Goal: Navigation & Orientation: Find specific page/section

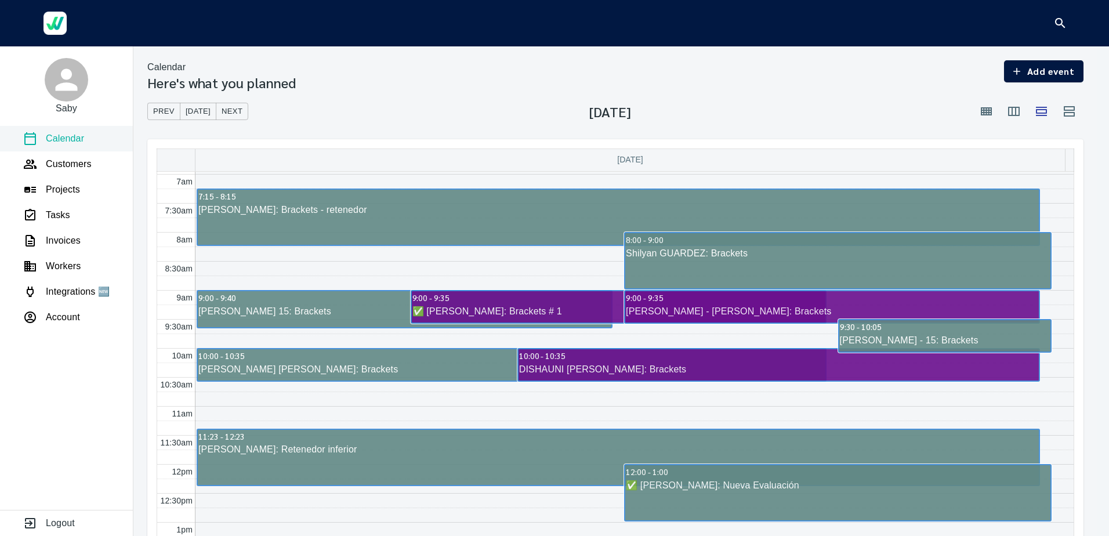
scroll to position [409, 0]
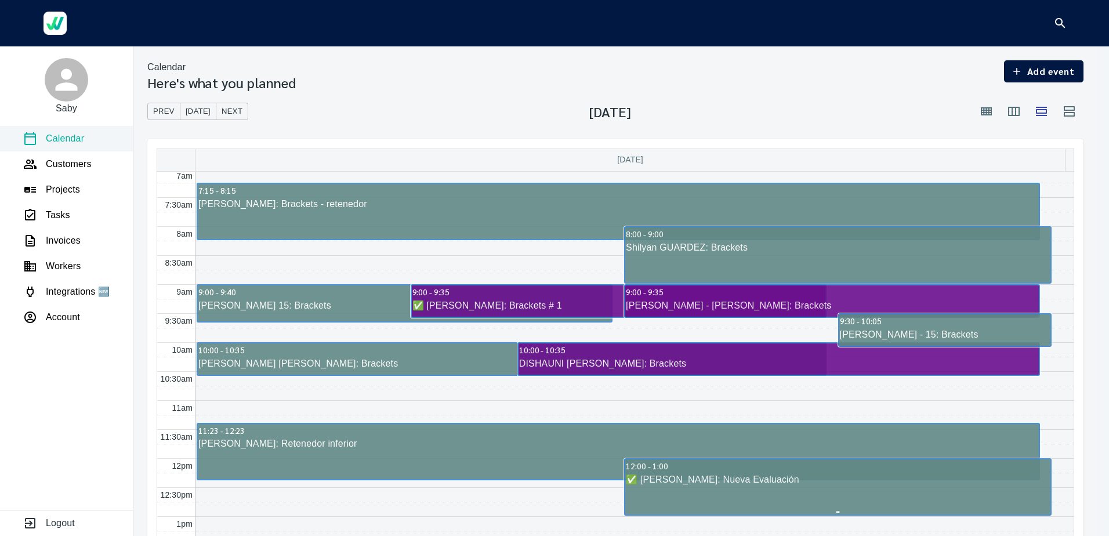
click at [744, 492] on link "12:00 - 1:00 ✅ [PERSON_NAME]: Nueva Evaluación" at bounding box center [838, 486] width 428 height 57
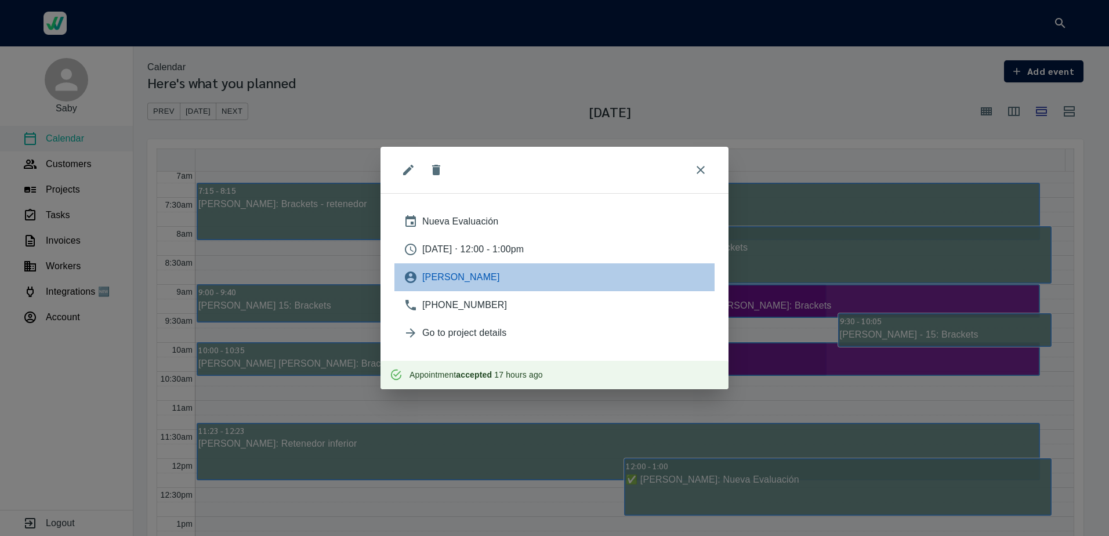
click at [425, 283] on span "[PERSON_NAME]" at bounding box center [563, 277] width 283 height 14
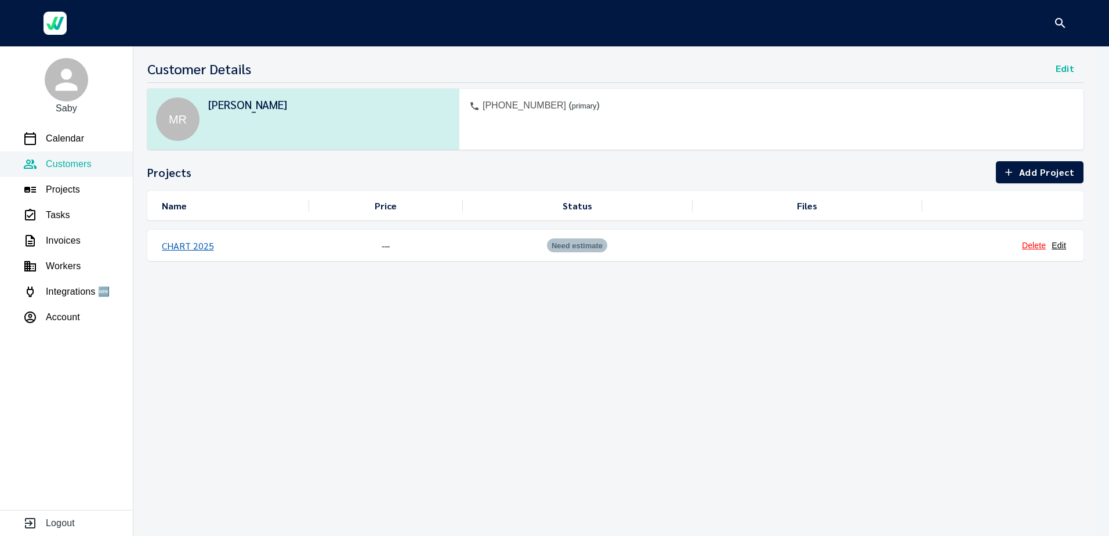
click at [183, 244] on link "CHART 2025" at bounding box center [188, 246] width 52 height 12
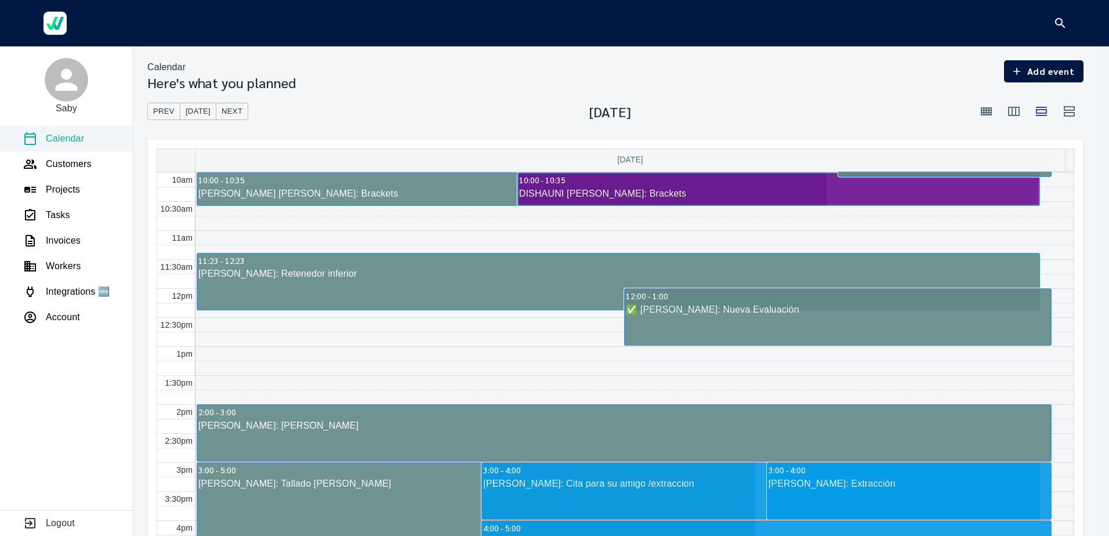
scroll to position [618, 0]
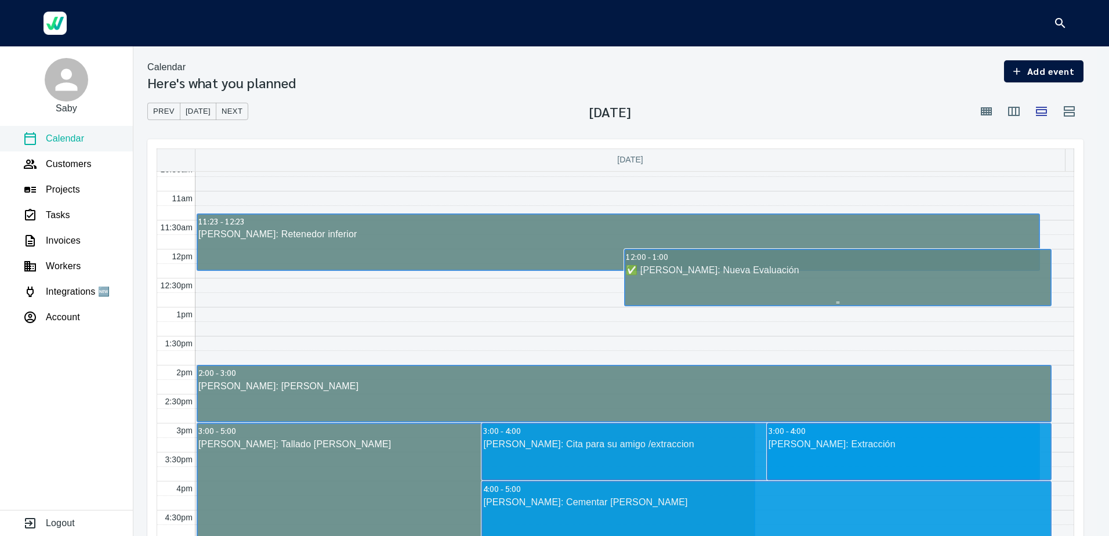
click at [687, 273] on div "✅ [PERSON_NAME]: Nueva Evaluación" at bounding box center [837, 270] width 425 height 14
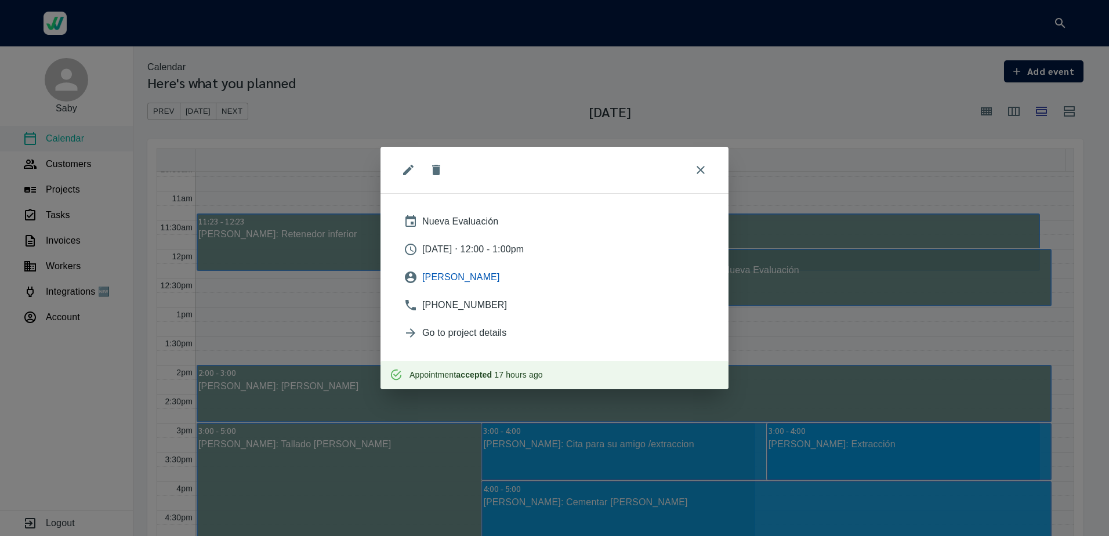
click at [436, 273] on span "[PERSON_NAME]" at bounding box center [563, 277] width 283 height 14
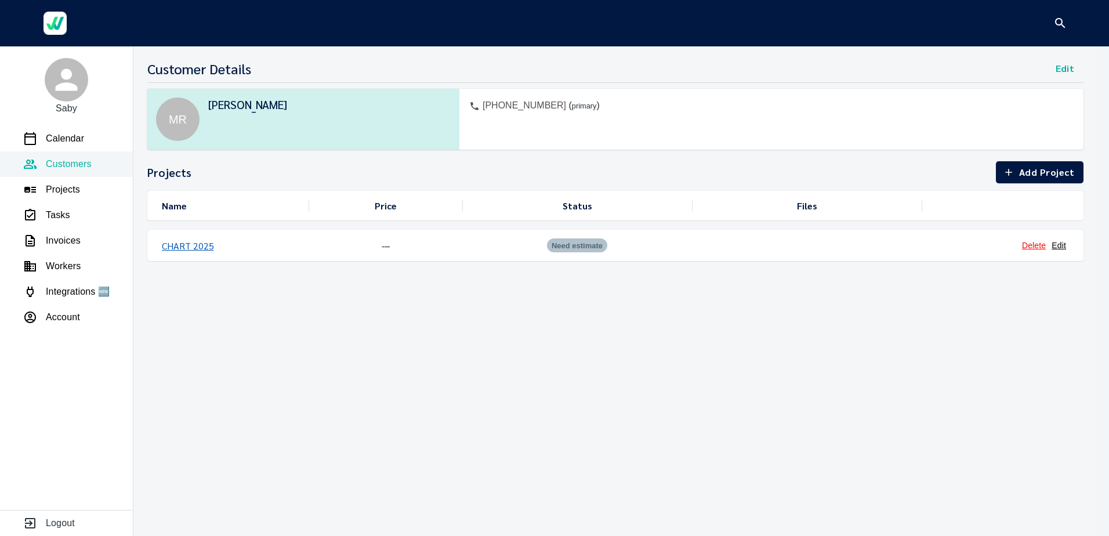
click at [179, 245] on link "CHART 2025" at bounding box center [188, 246] width 52 height 12
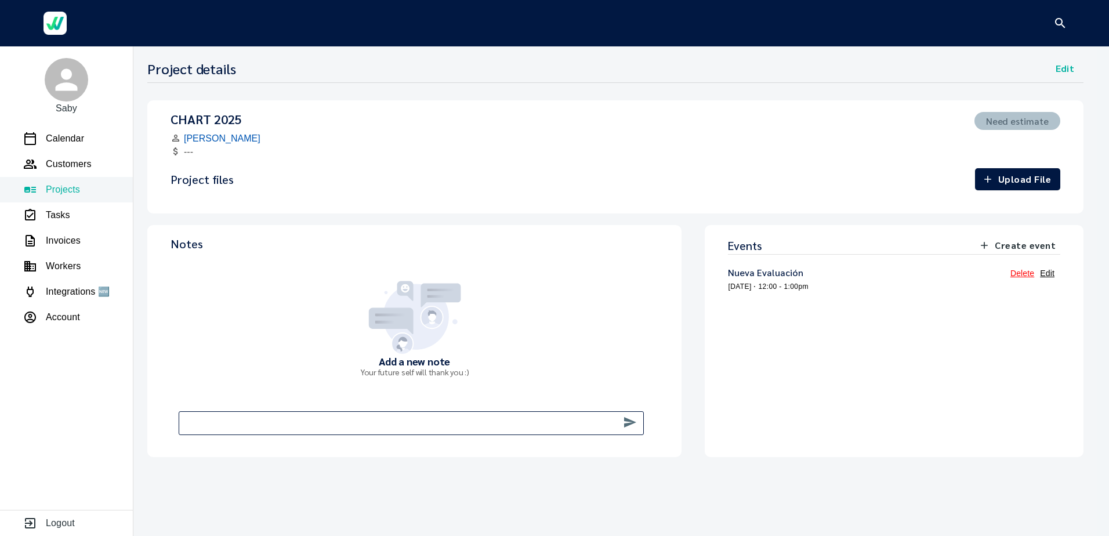
click at [225, 140] on link "[PERSON_NAME]" at bounding box center [222, 138] width 77 height 10
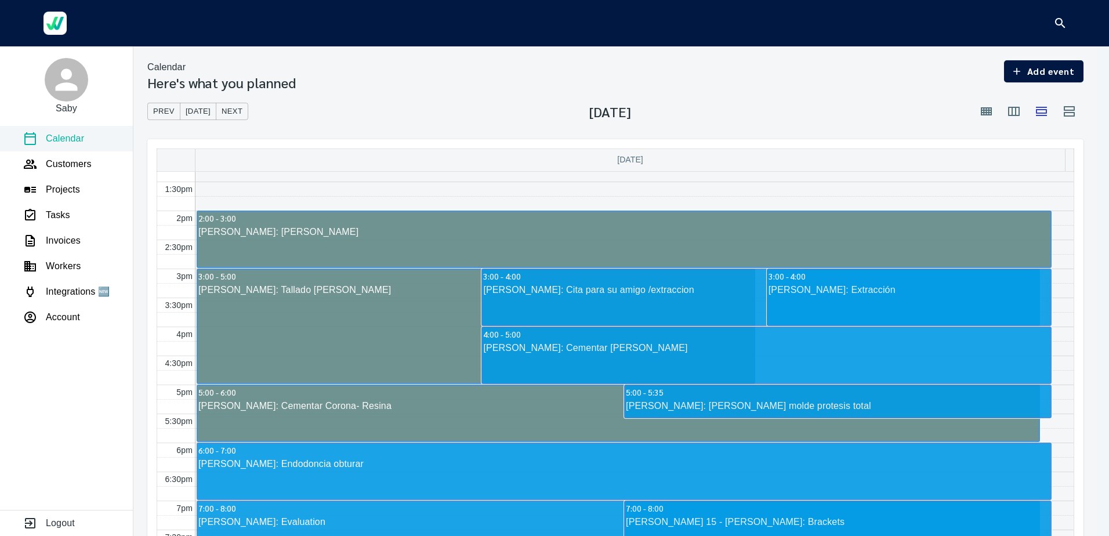
scroll to position [776, 0]
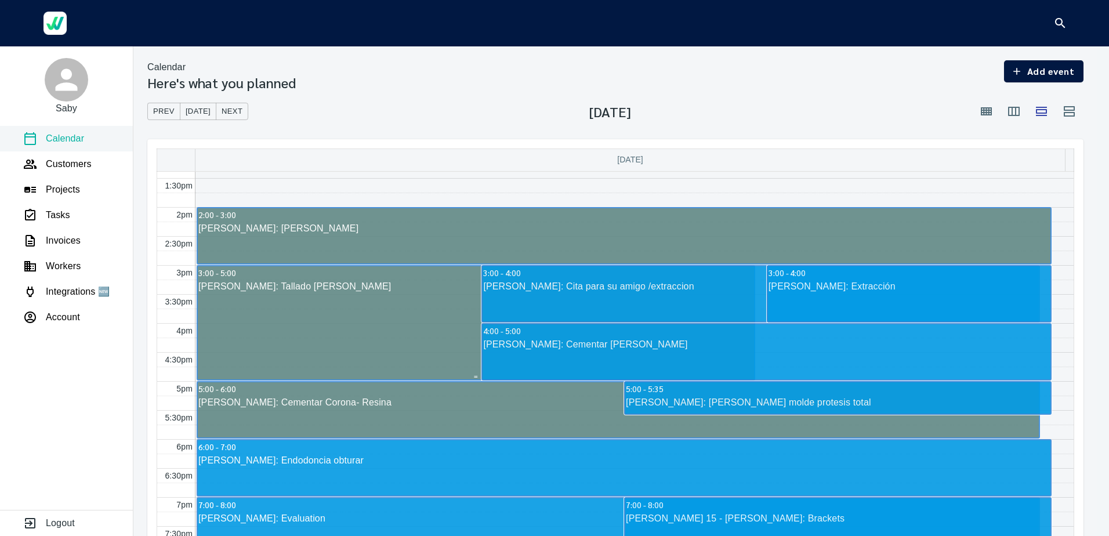
click at [295, 312] on link "3:00 - 5:00 [PERSON_NAME]: Tallado [PERSON_NAME]" at bounding box center [476, 322] width 559 height 115
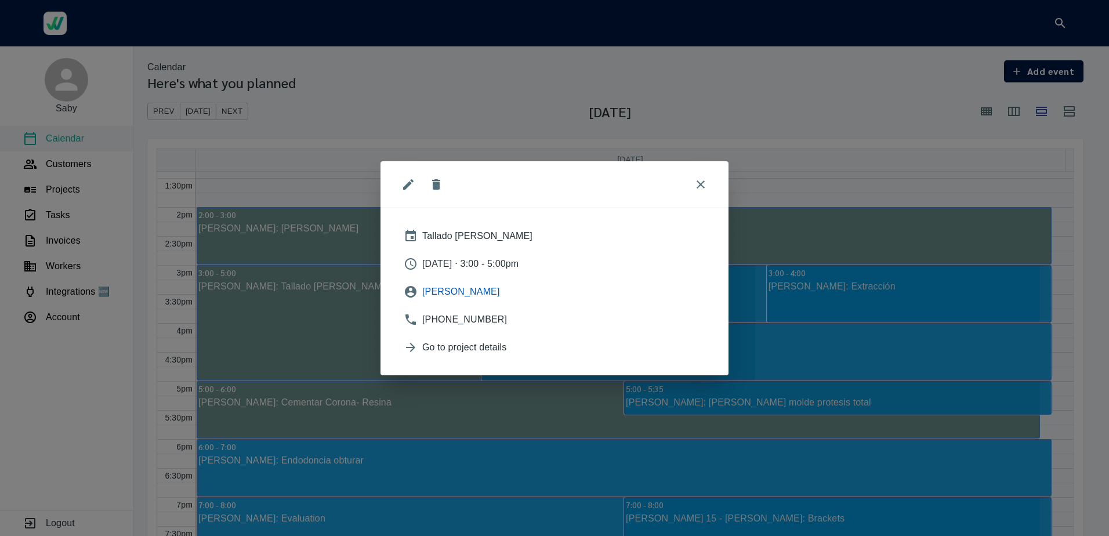
click at [425, 290] on span "[PERSON_NAME]" at bounding box center [563, 292] width 283 height 14
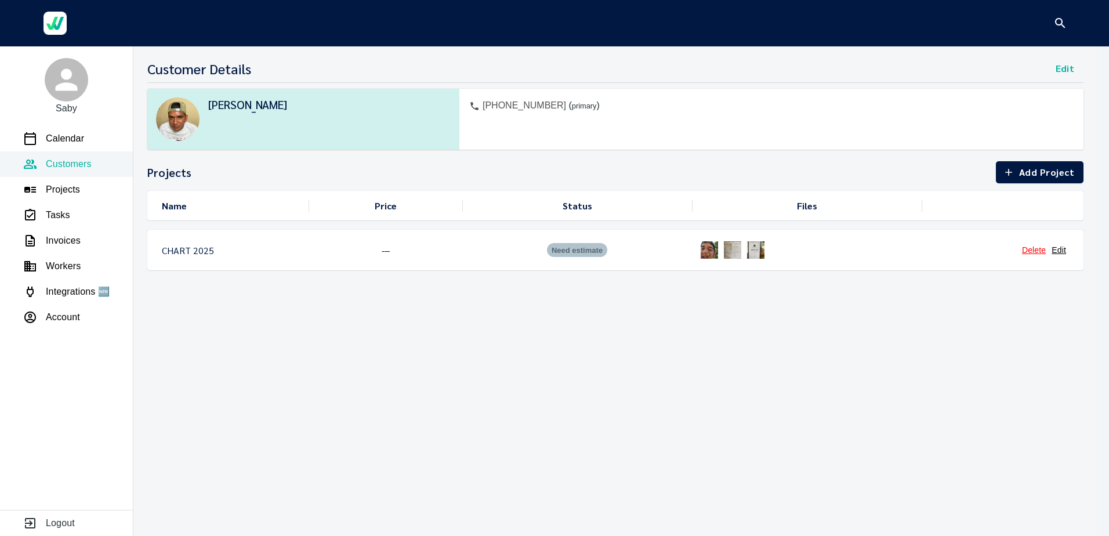
click at [705, 258] on img at bounding box center [709, 249] width 23 height 23
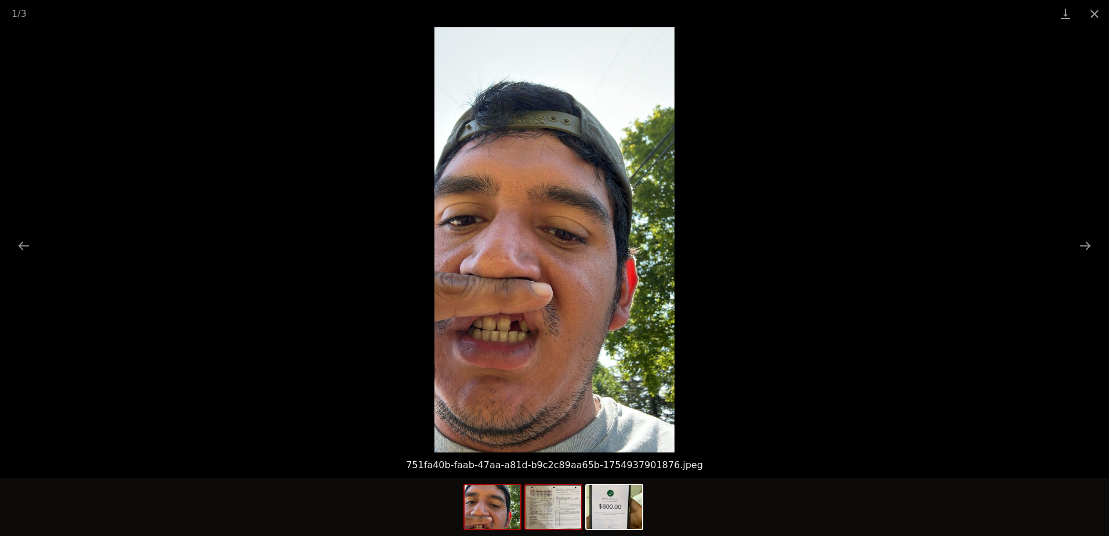
click at [567, 509] on img at bounding box center [554, 507] width 56 height 44
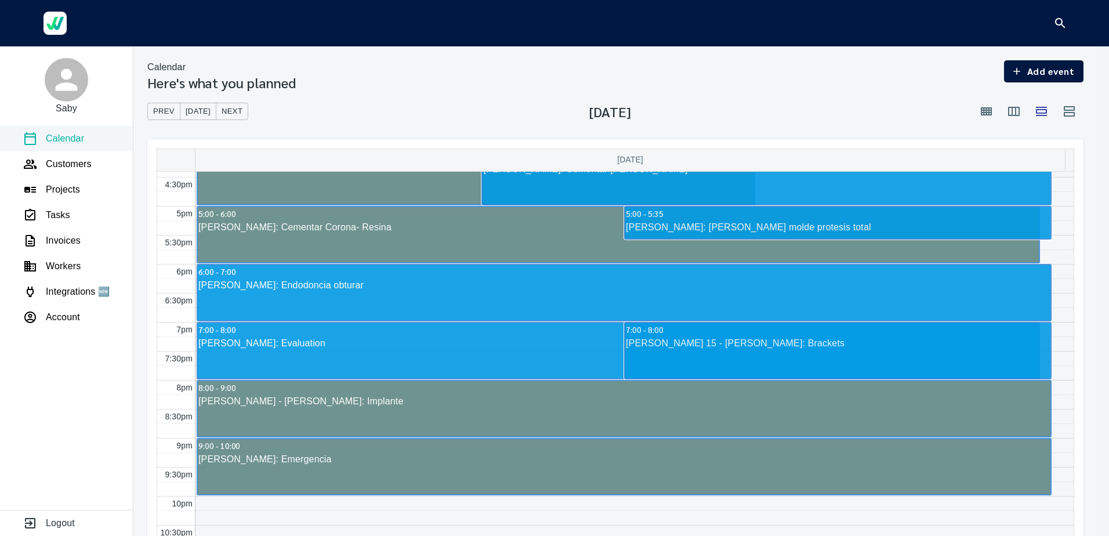
scroll to position [943, 0]
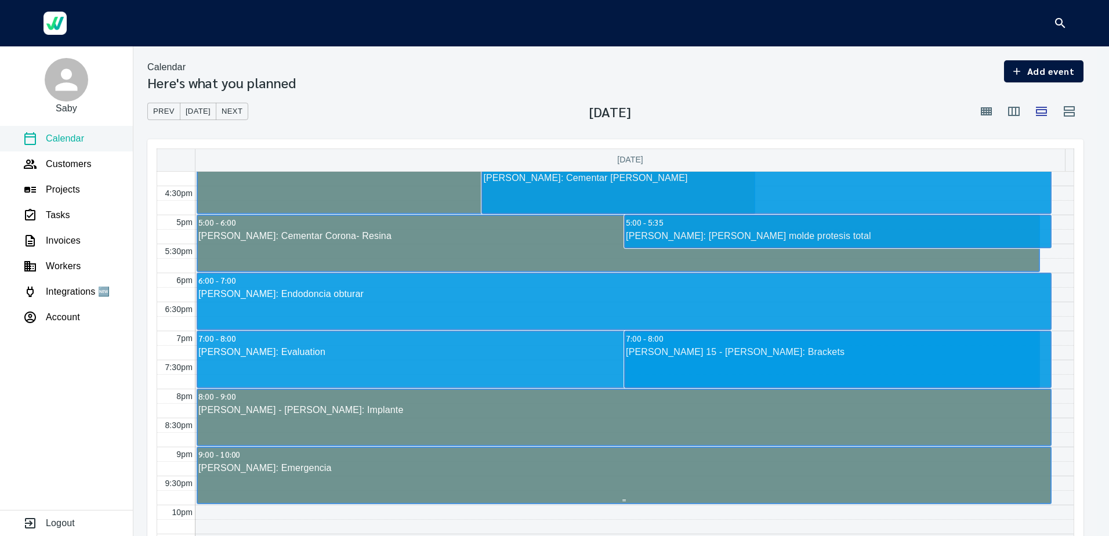
click at [299, 473] on div "[PERSON_NAME]: Emergencia" at bounding box center [624, 468] width 853 height 14
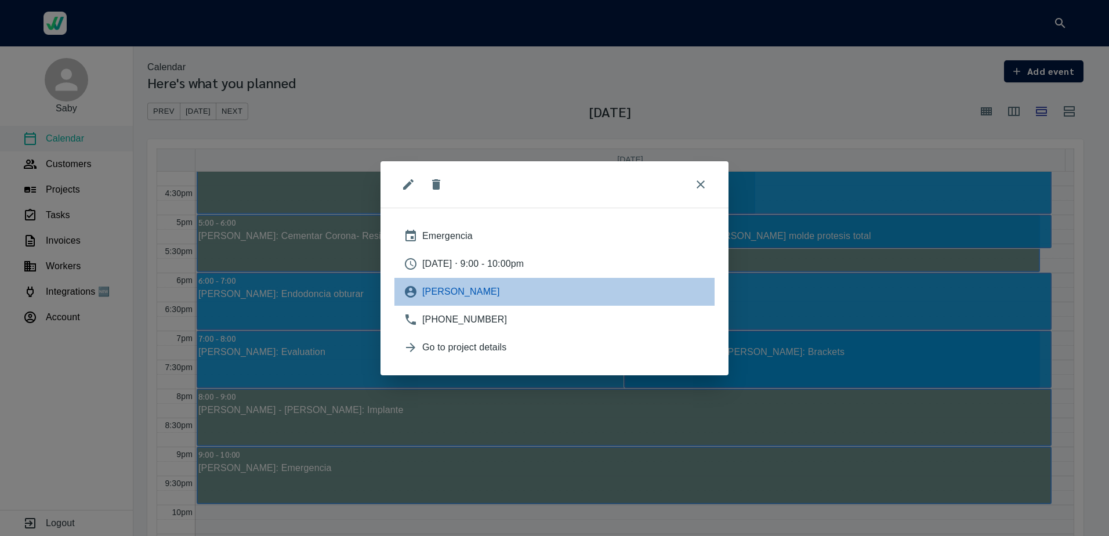
click at [446, 294] on span "[PERSON_NAME]" at bounding box center [563, 292] width 283 height 14
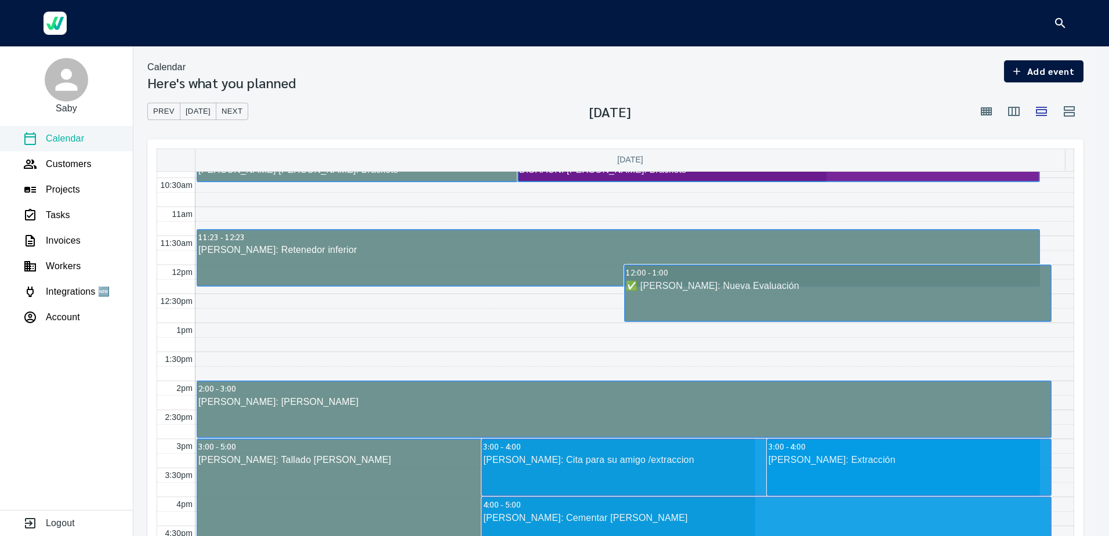
scroll to position [659, 0]
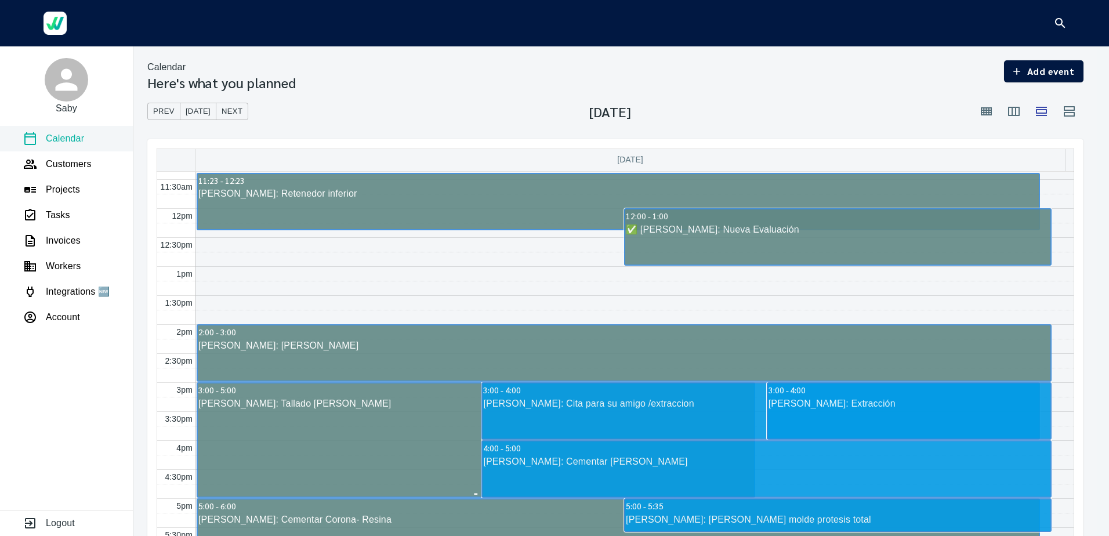
click at [247, 422] on link "3:00 - 5:00 [PERSON_NAME]: Tallado [PERSON_NAME]" at bounding box center [476, 439] width 559 height 115
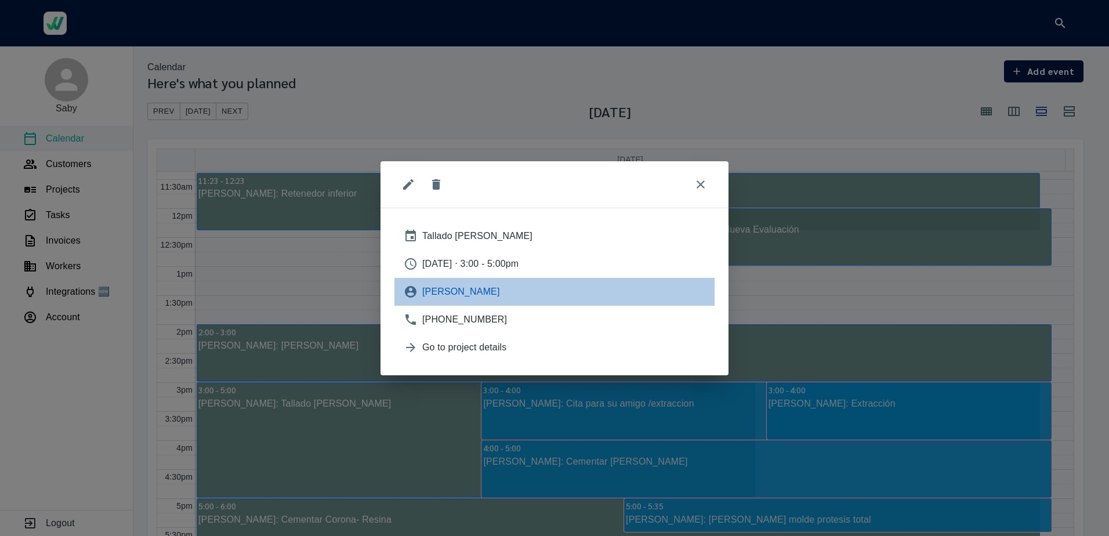
click at [477, 295] on span "[PERSON_NAME]" at bounding box center [563, 292] width 283 height 14
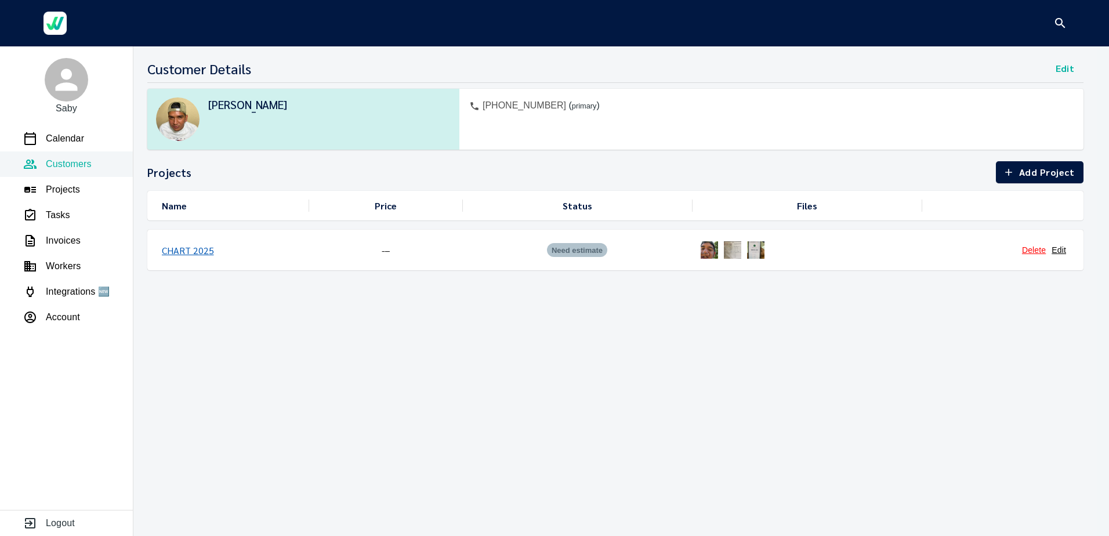
click at [184, 250] on link "CHART 2025" at bounding box center [188, 250] width 52 height 12
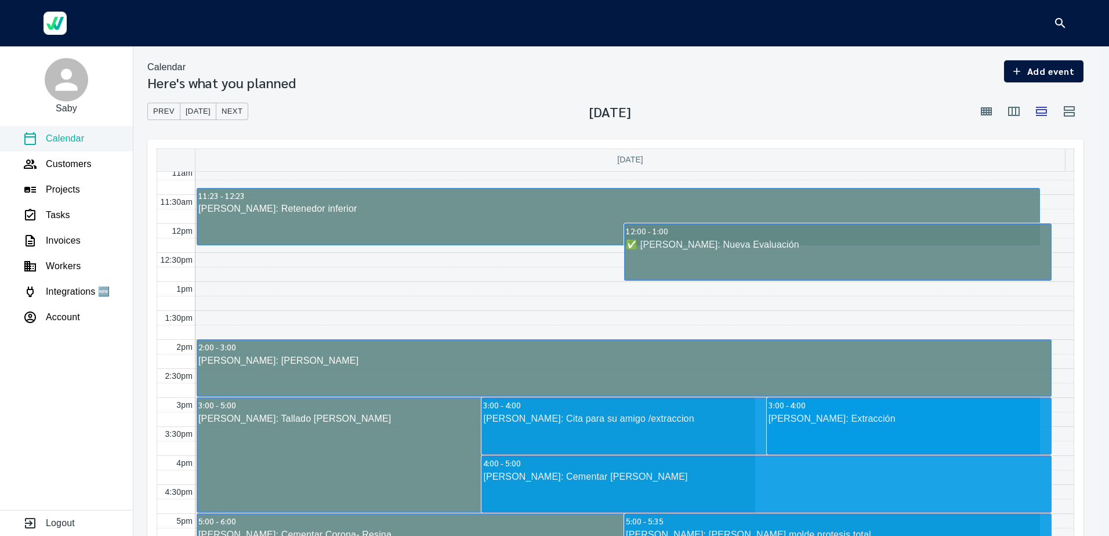
scroll to position [728, 0]
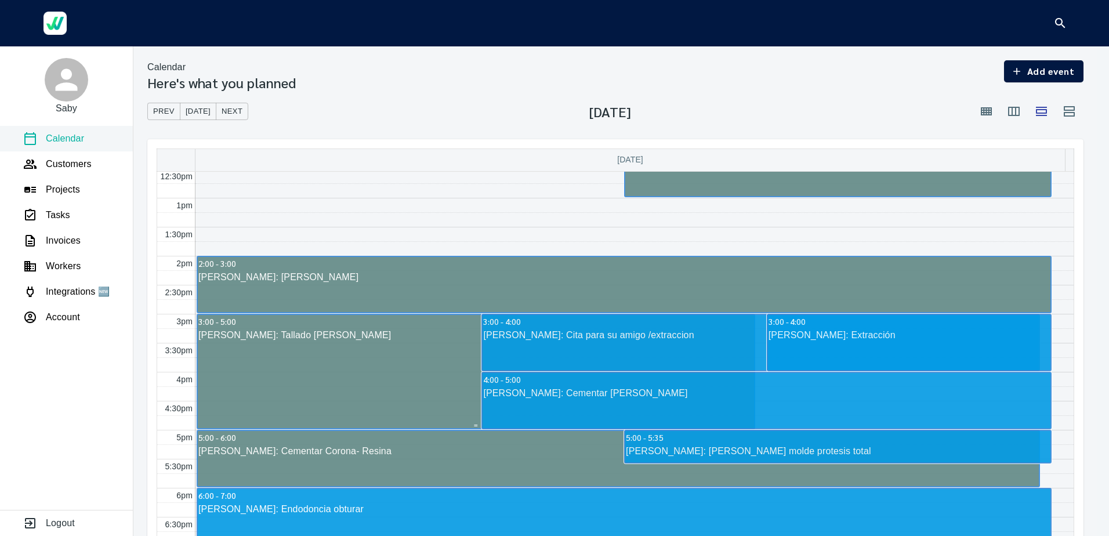
click at [274, 341] on div "[PERSON_NAME]: Tallado [PERSON_NAME]" at bounding box center [476, 335] width 556 height 14
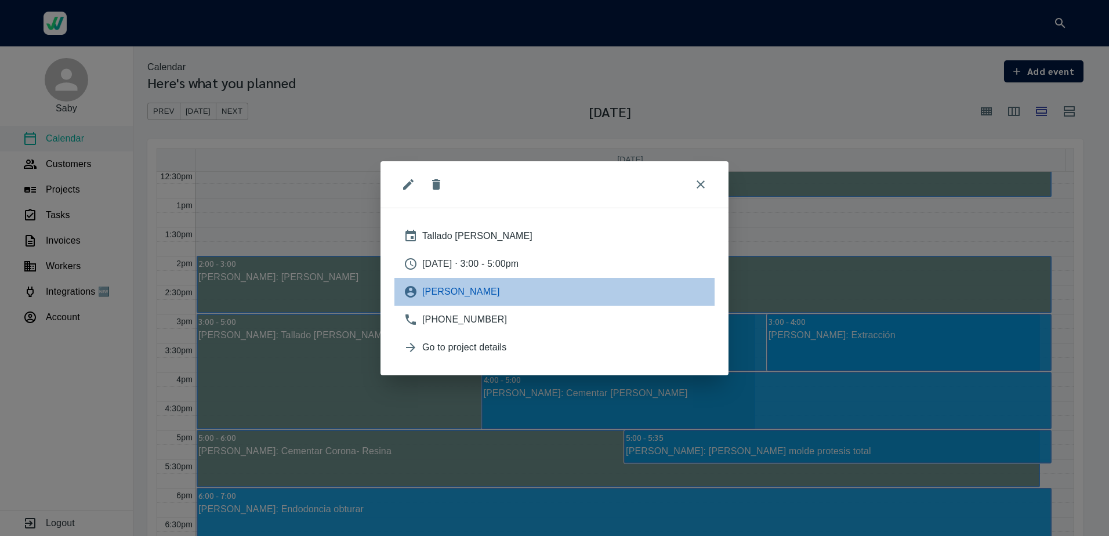
click at [429, 289] on span "[PERSON_NAME]" at bounding box center [563, 292] width 283 height 14
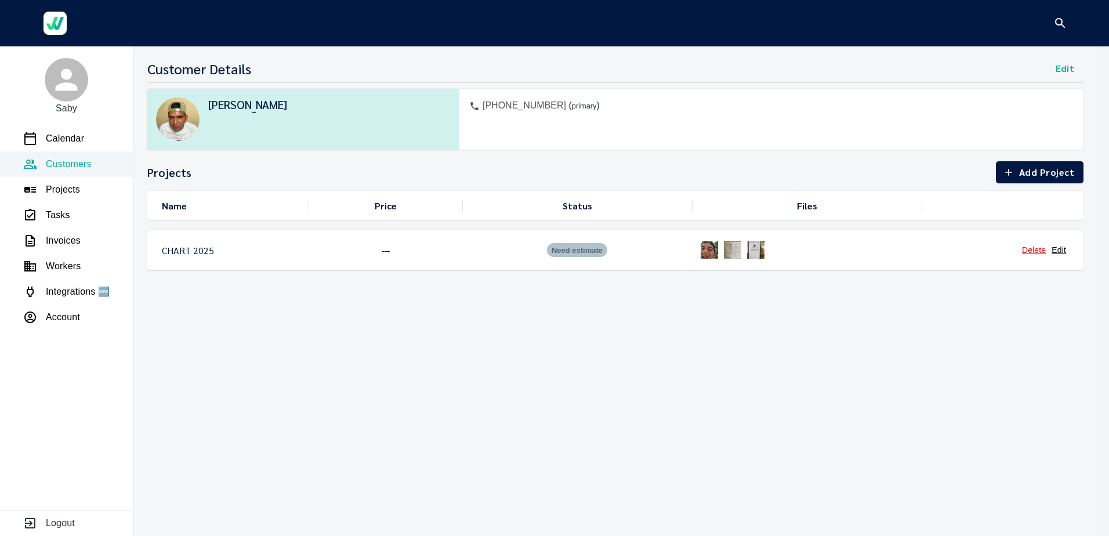
click at [736, 251] on img at bounding box center [732, 249] width 23 height 23
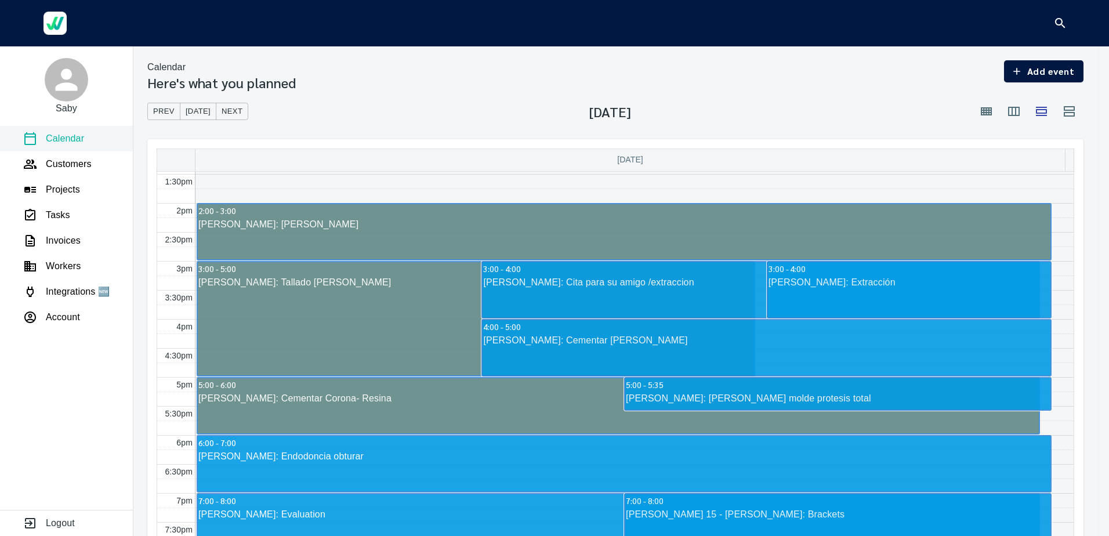
scroll to position [798, 0]
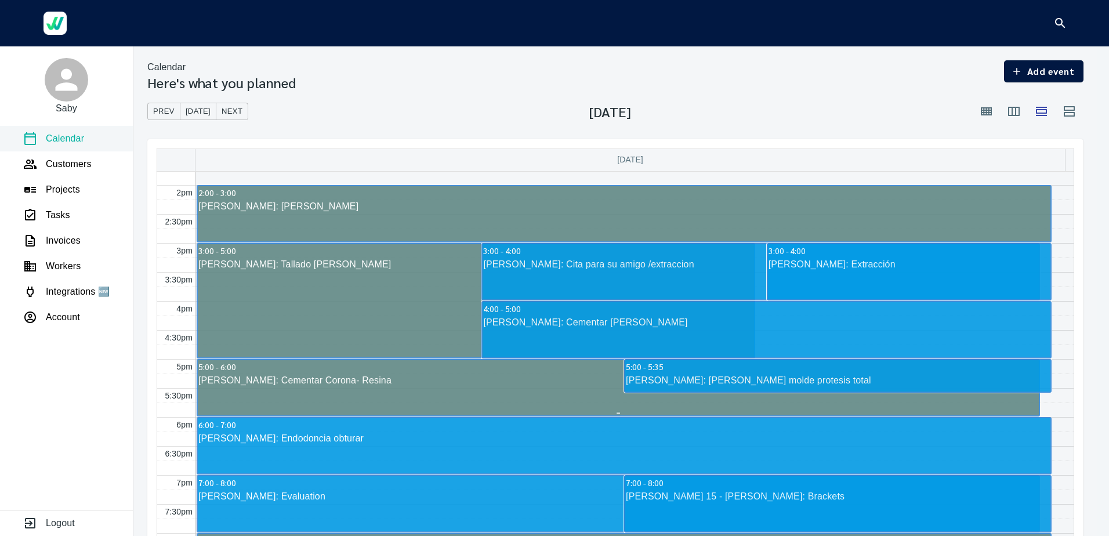
click at [282, 381] on div "[PERSON_NAME]: Cementar Corona- Resina" at bounding box center [618, 381] width 841 height 14
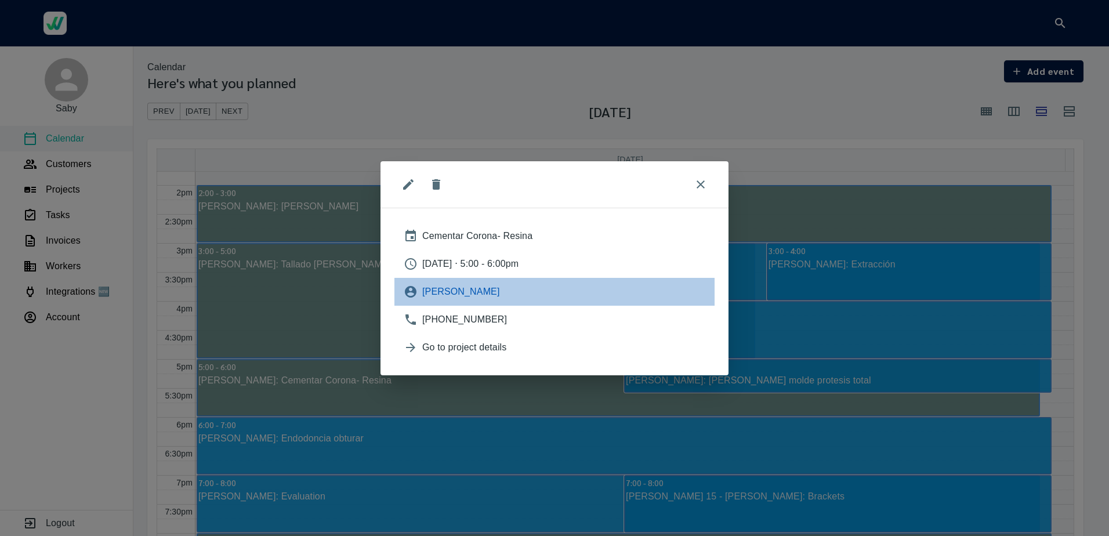
click at [462, 289] on span "[PERSON_NAME]" at bounding box center [563, 292] width 283 height 14
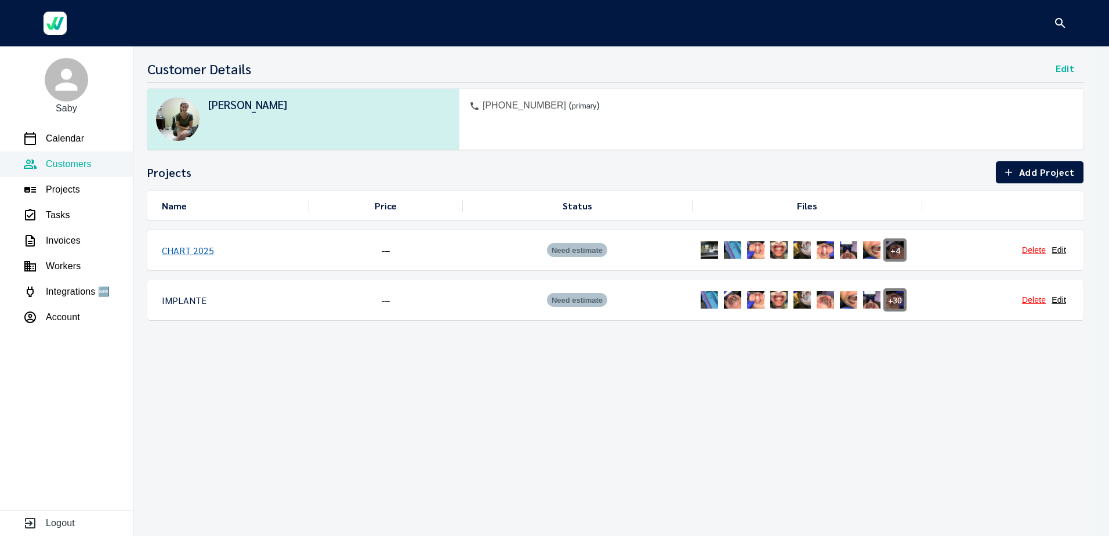
click at [187, 248] on link "CHART 2025" at bounding box center [188, 250] width 52 height 12
click at [190, 299] on link "IMPLANTE" at bounding box center [184, 300] width 45 height 12
click at [201, 255] on link "CHART 2025" at bounding box center [188, 250] width 52 height 12
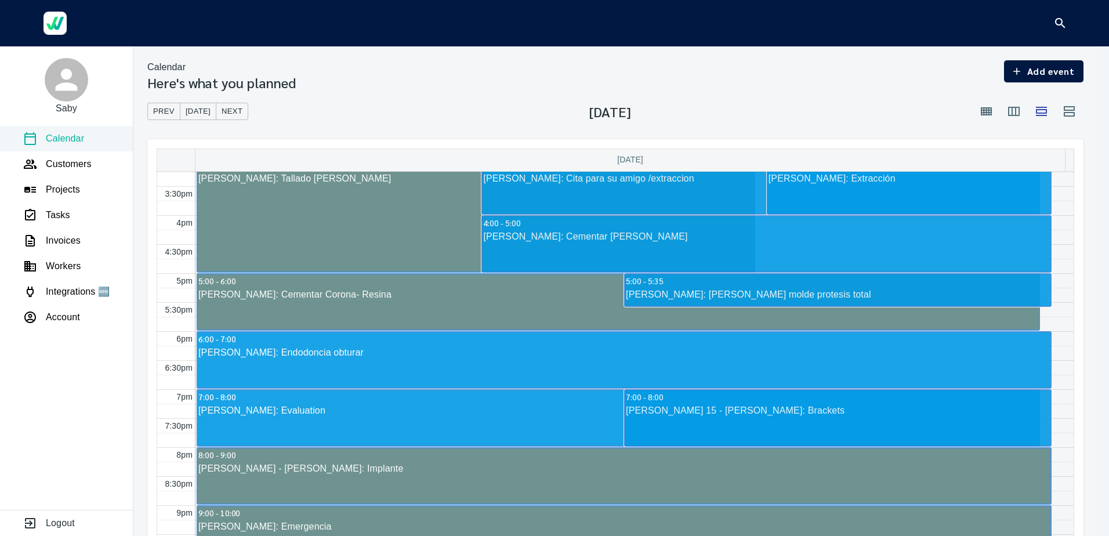
scroll to position [951, 0]
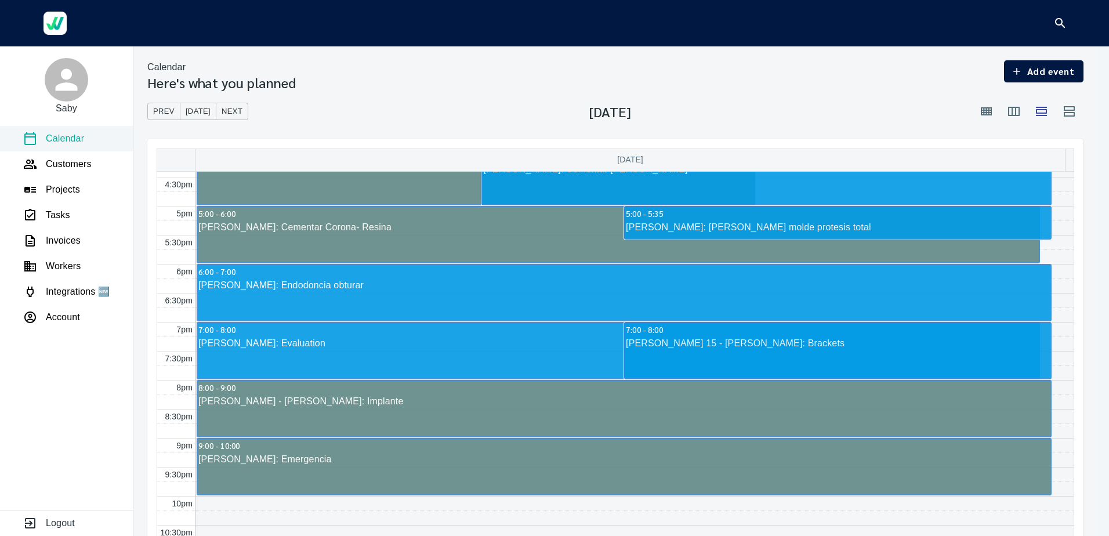
click at [233, 110] on span "Next" at bounding box center [232, 111] width 21 height 13
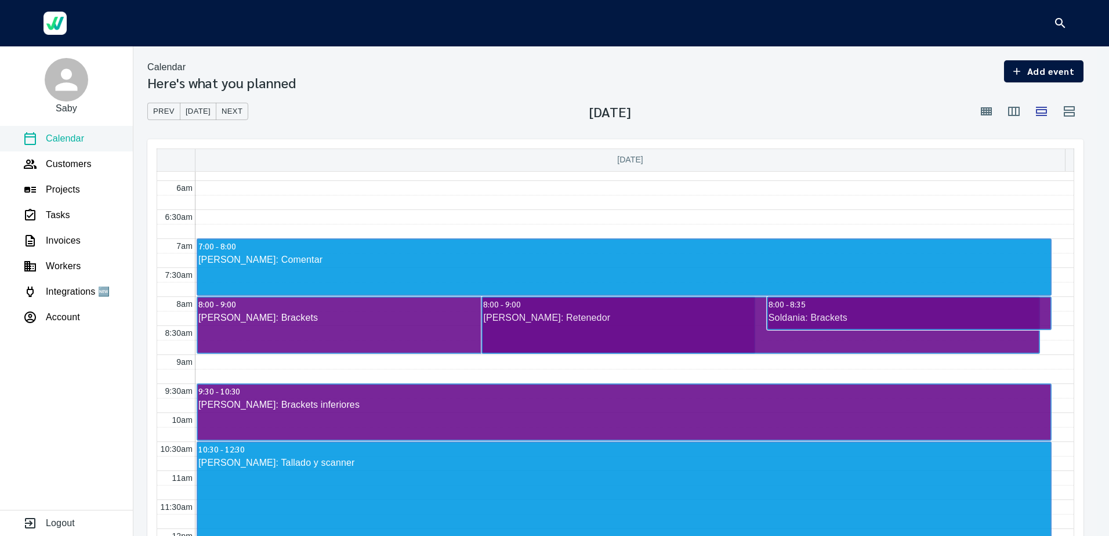
scroll to position [337, 0]
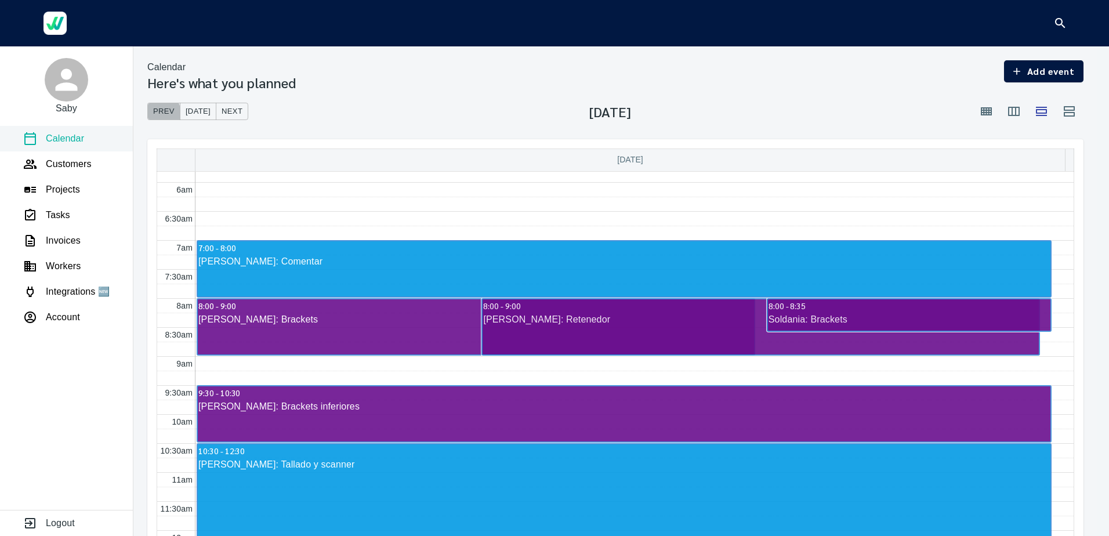
click at [159, 113] on span "Prev" at bounding box center [163, 111] width 21 height 13
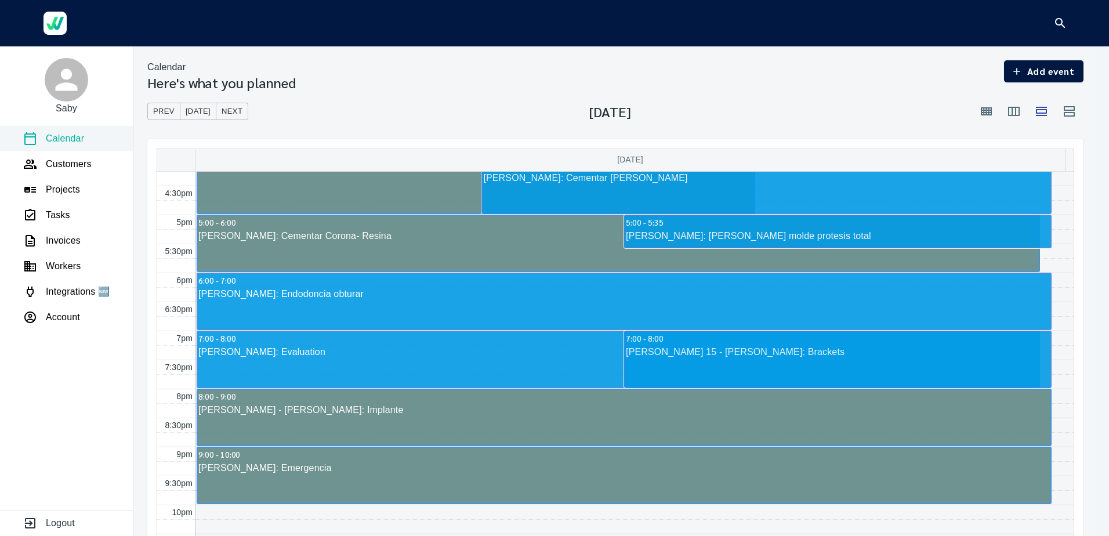
scroll to position [940, 0]
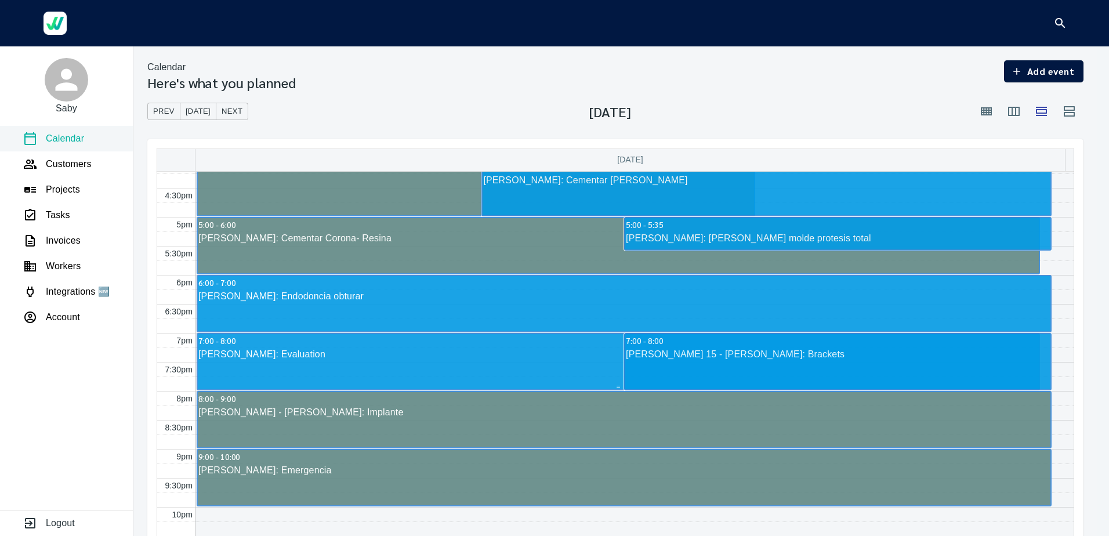
click at [447, 350] on div "[PERSON_NAME]: Evaluation" at bounding box center [618, 355] width 841 height 14
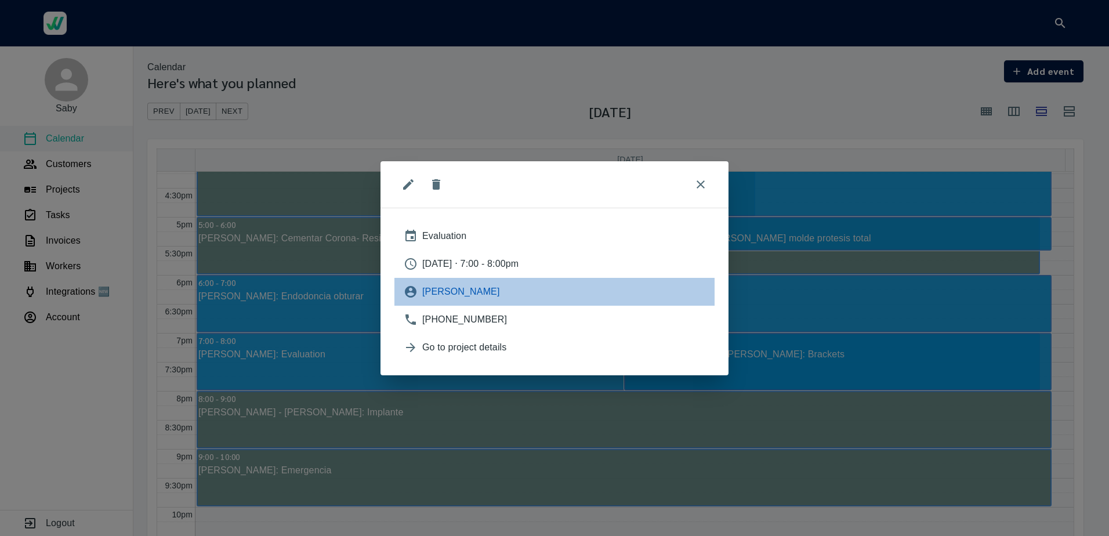
click at [439, 288] on span "[PERSON_NAME]" at bounding box center [563, 292] width 283 height 14
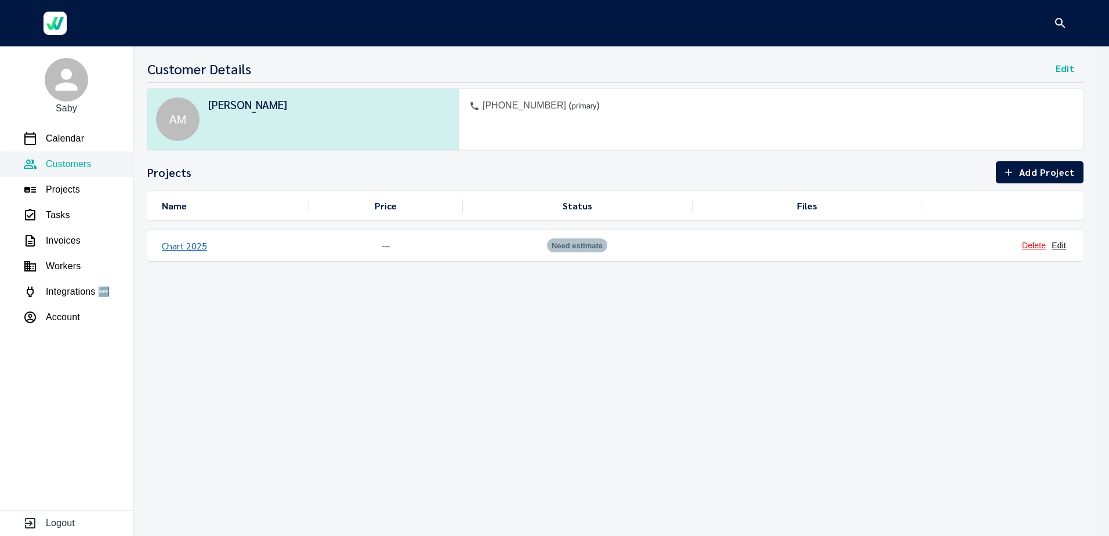
click at [185, 248] on link "Chart 2025" at bounding box center [184, 246] width 45 height 12
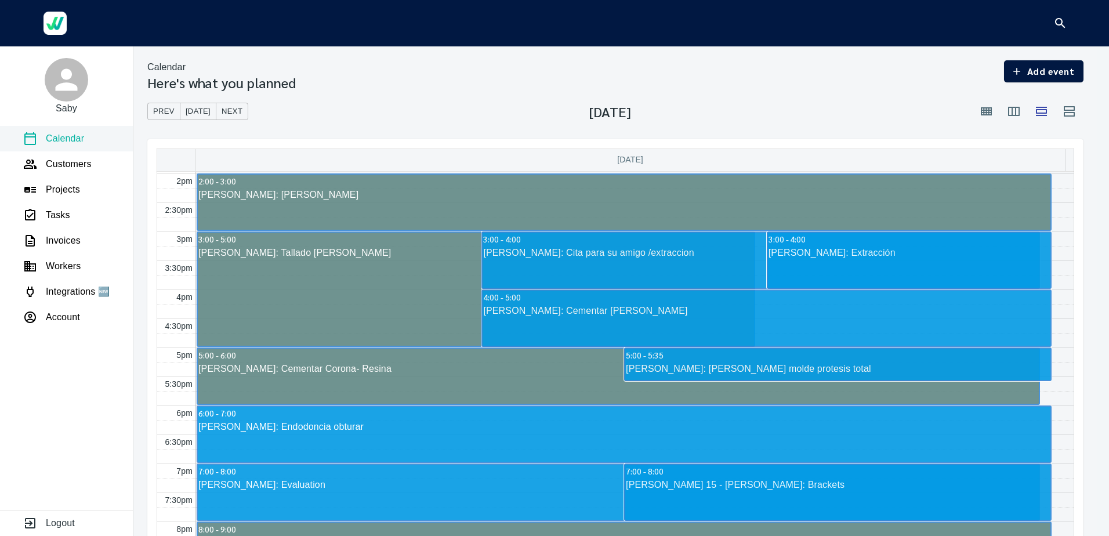
scroll to position [835, 0]
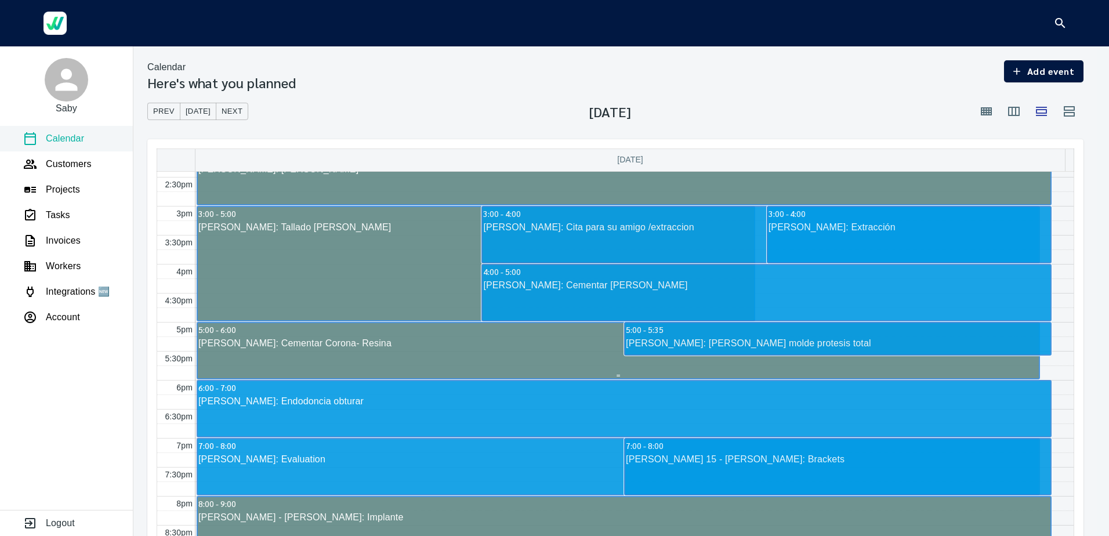
click at [285, 348] on div "[PERSON_NAME]: Cementar Corona- Resina" at bounding box center [618, 343] width 841 height 14
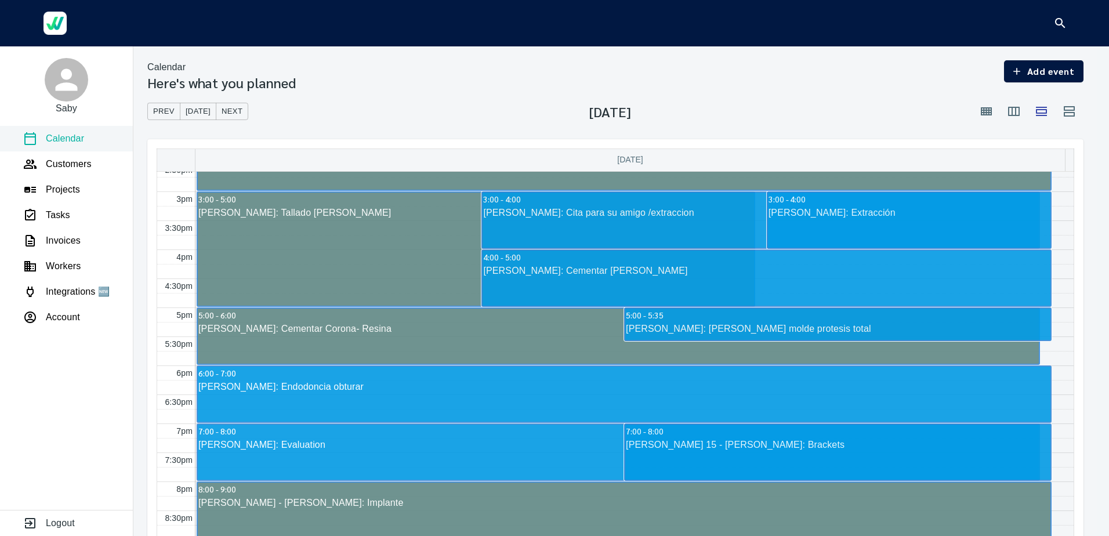
scroll to position [852, 0]
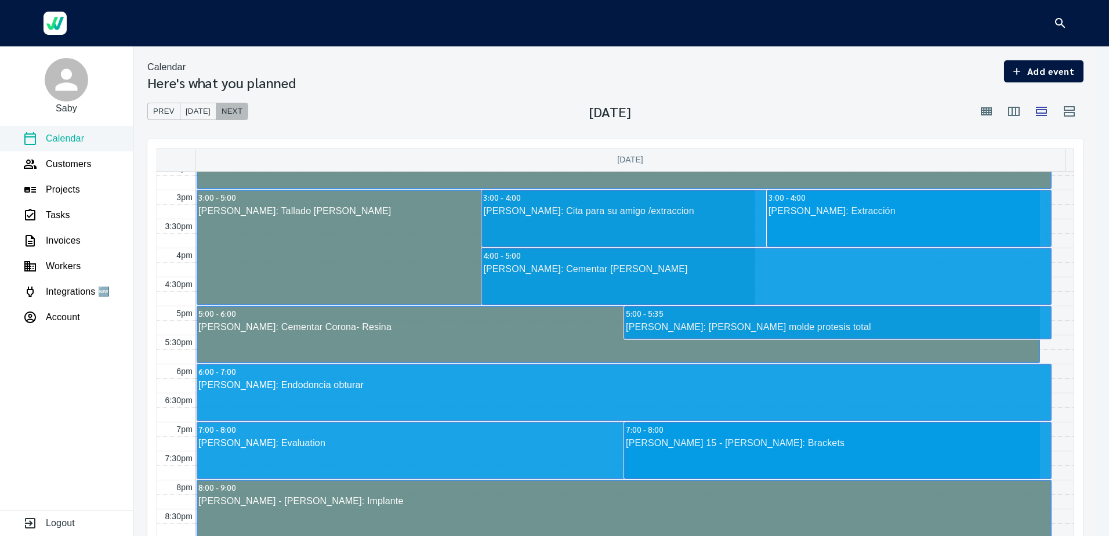
click at [227, 115] on span "Next" at bounding box center [232, 111] width 21 height 13
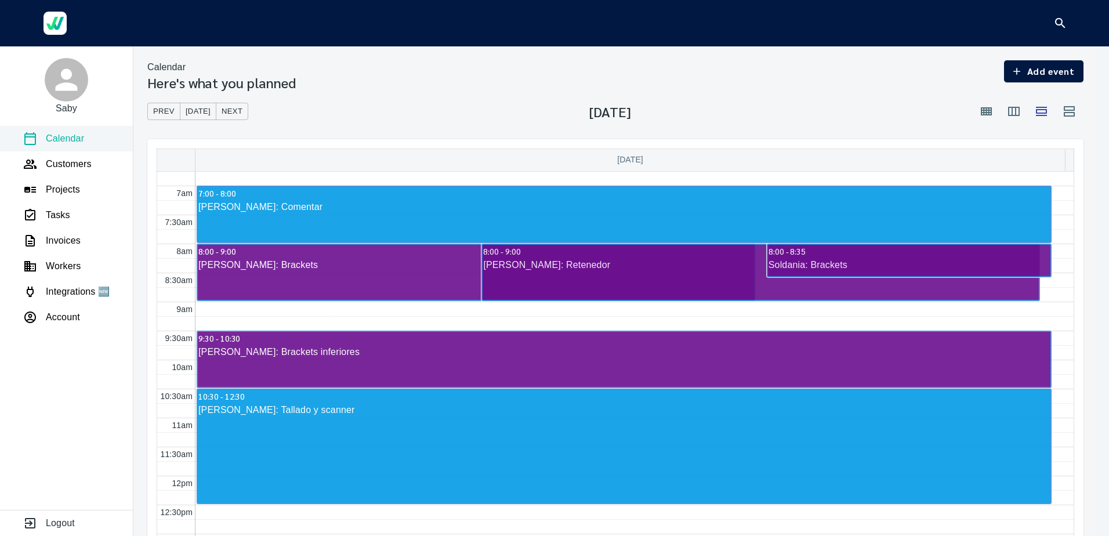
scroll to position [374, 0]
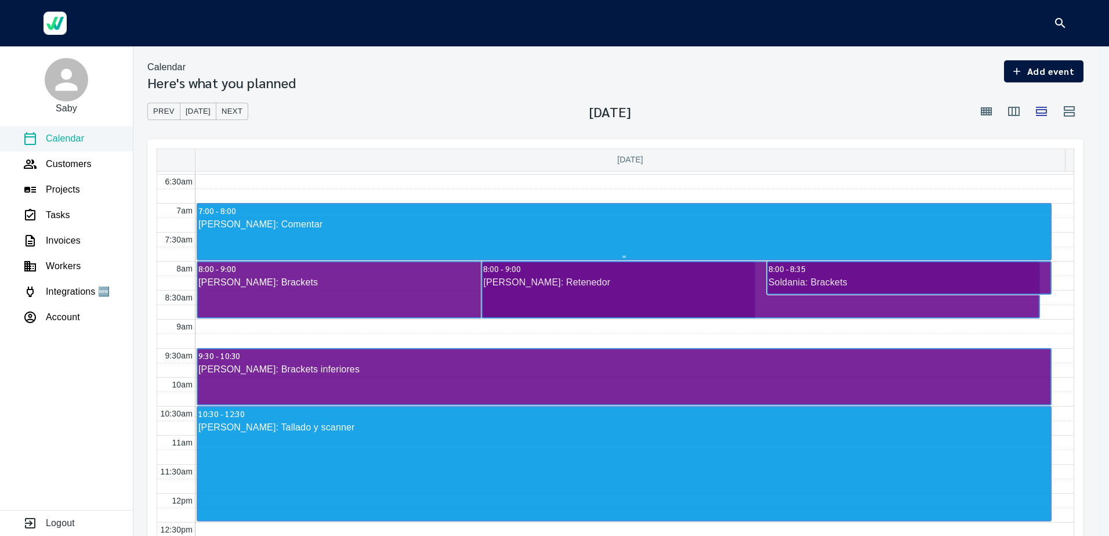
click at [266, 224] on div "[PERSON_NAME]: Comentar" at bounding box center [624, 225] width 853 height 14
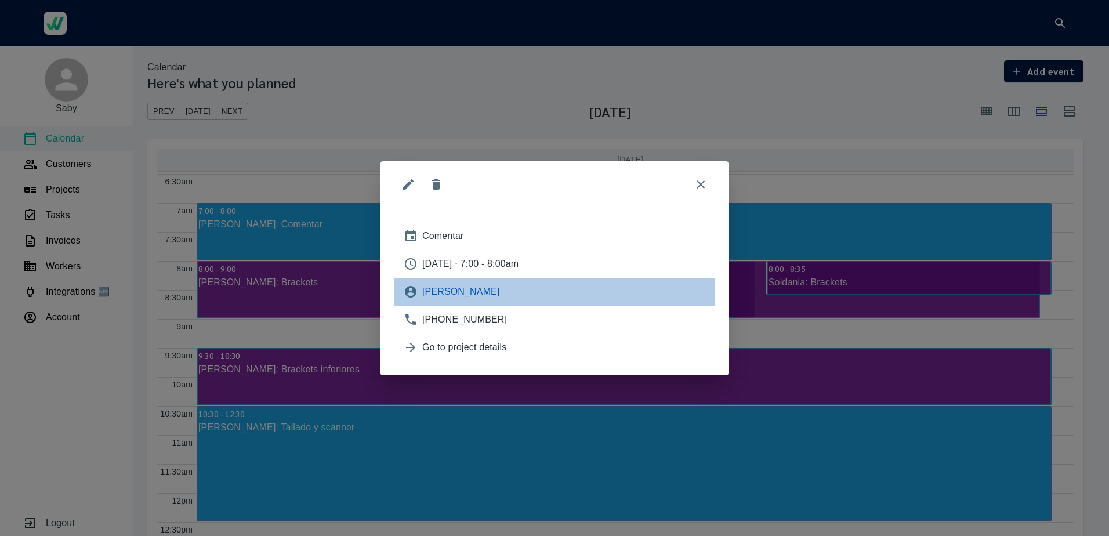
click at [463, 295] on span "[PERSON_NAME]" at bounding box center [563, 292] width 283 height 14
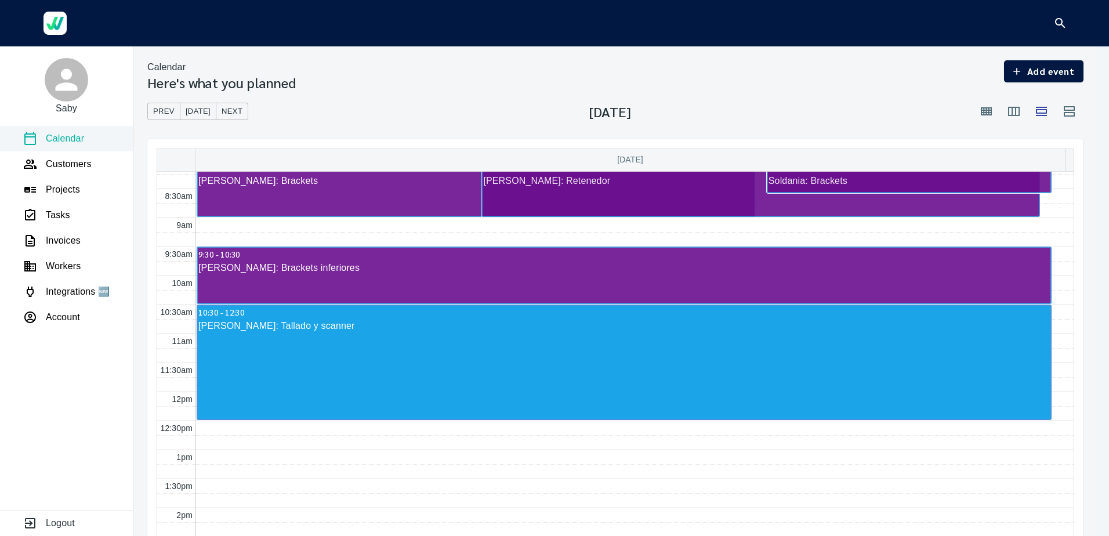
scroll to position [489, 0]
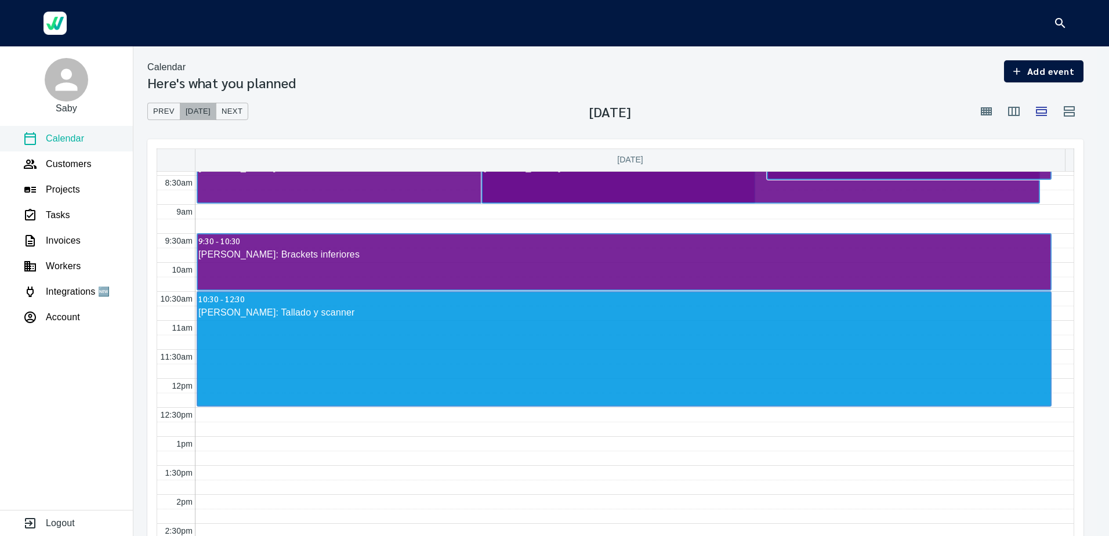
click at [192, 105] on span "[DATE]" at bounding box center [198, 111] width 25 height 13
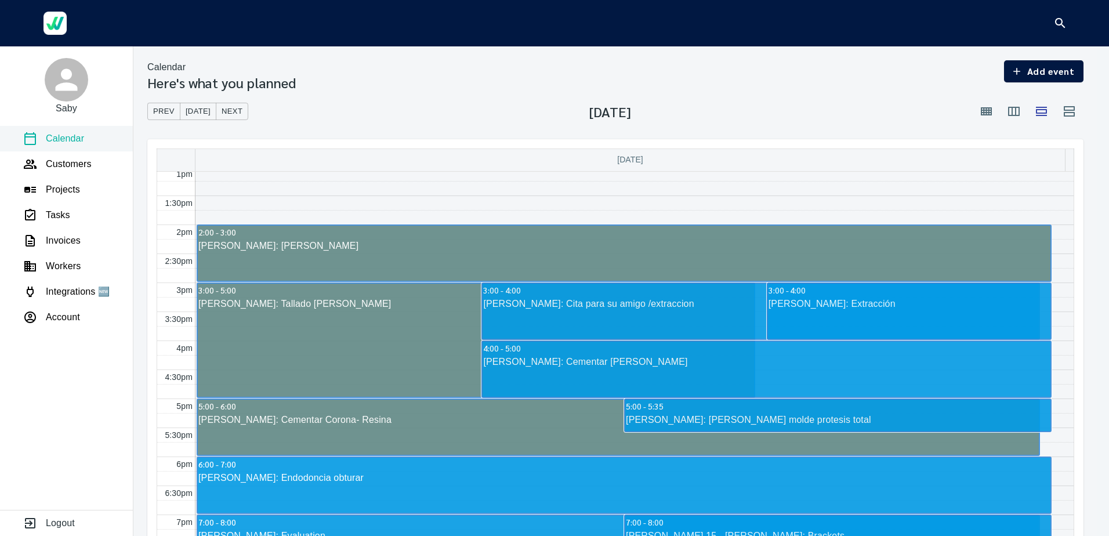
scroll to position [773, 0]
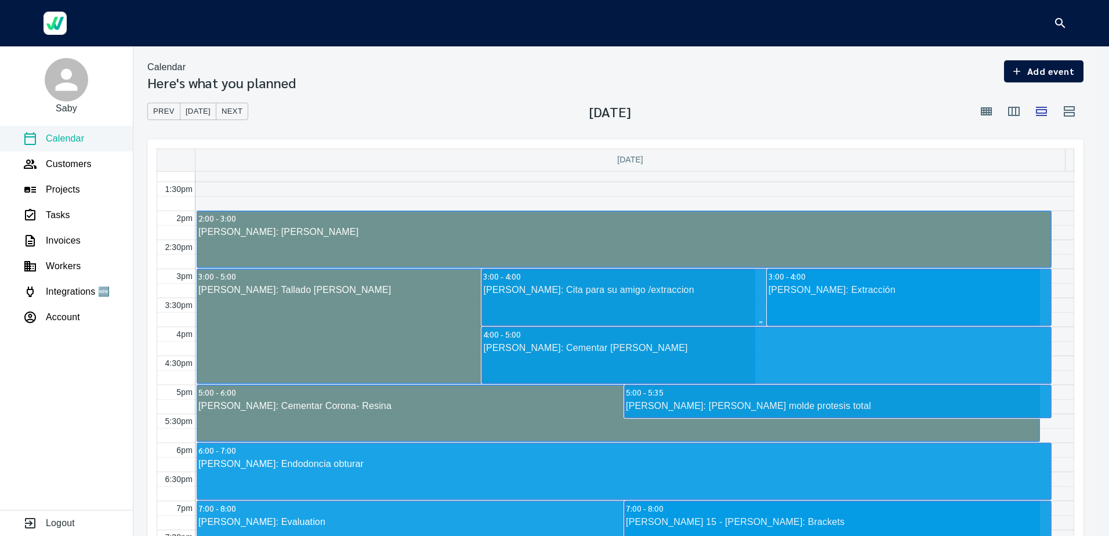
click at [542, 284] on div "[PERSON_NAME]: Cita para su amigo /extraccion" at bounding box center [761, 290] width 556 height 14
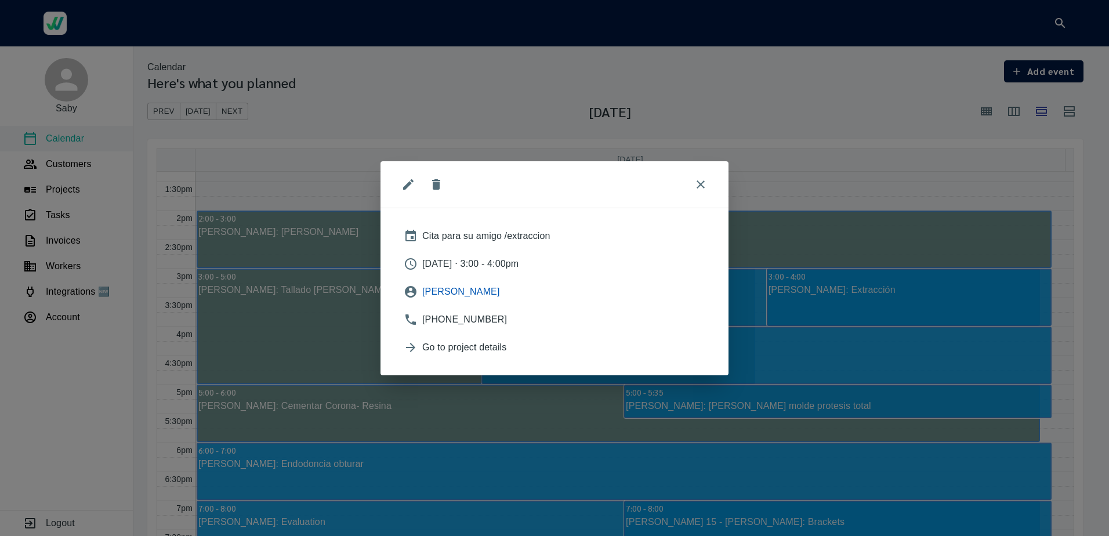
click at [425, 294] on span "[PERSON_NAME]" at bounding box center [563, 292] width 283 height 14
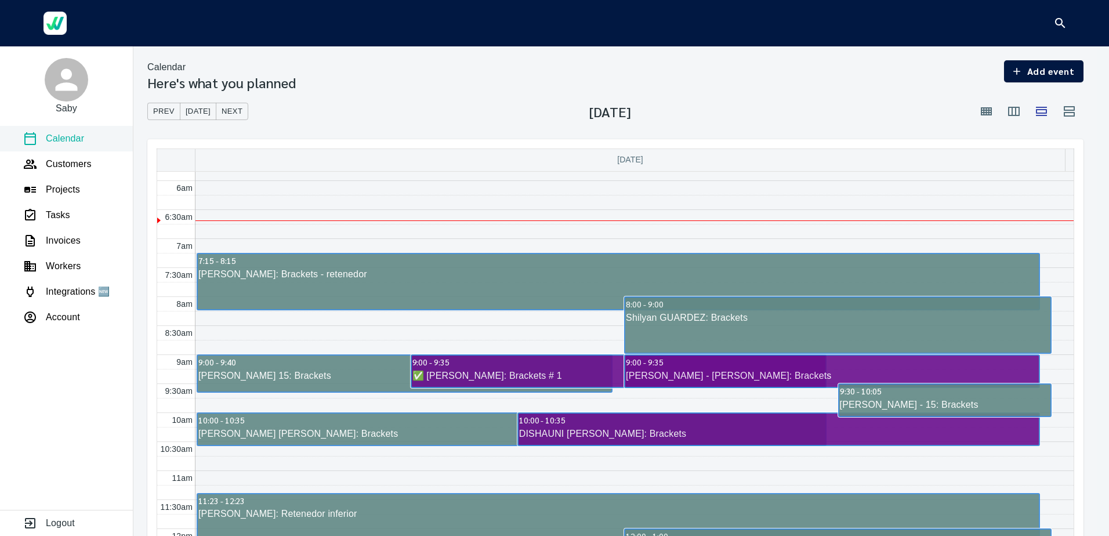
scroll to position [337, 0]
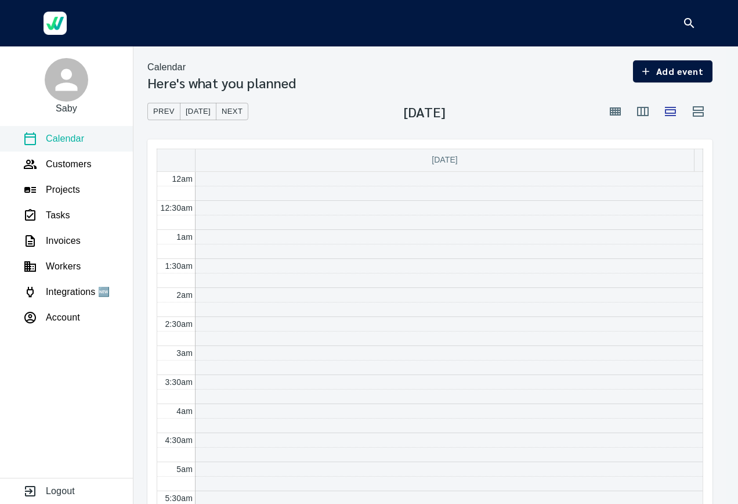
scroll to position [349, 0]
